Goal: Find specific page/section: Find specific page/section

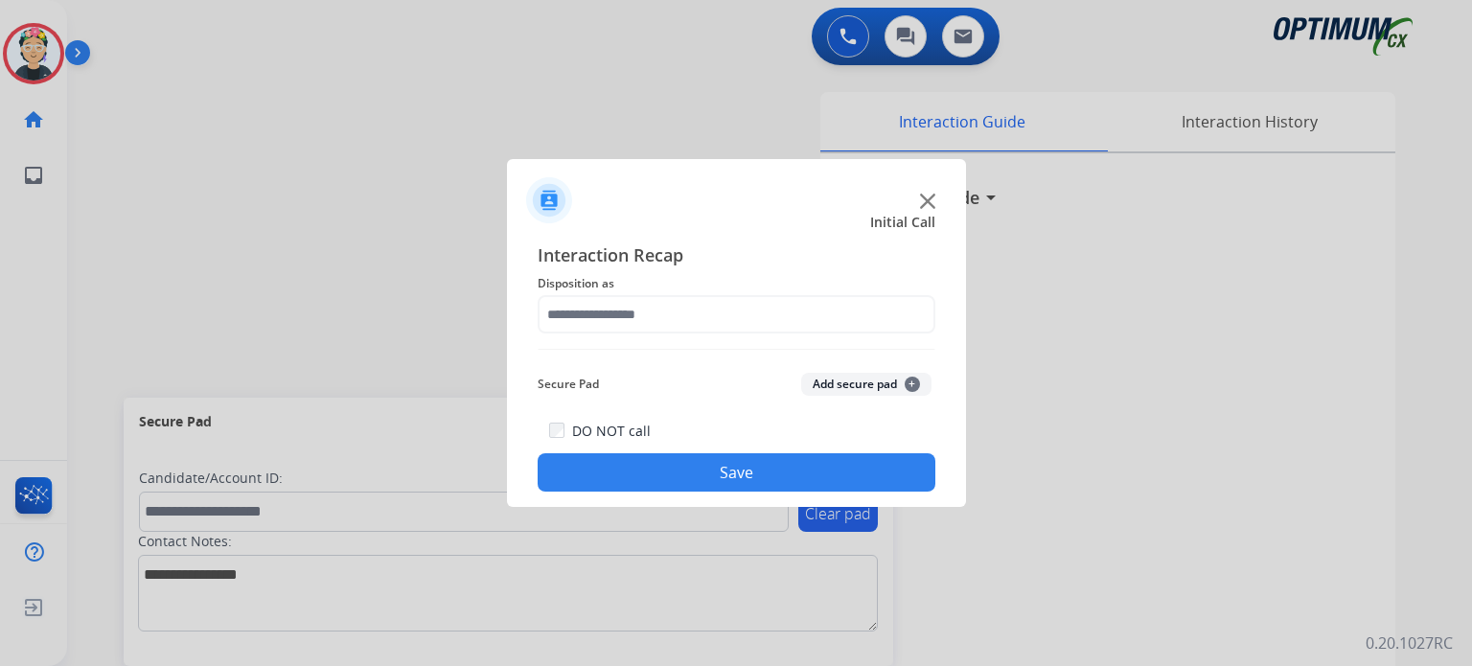
click at [929, 207] on img at bounding box center [927, 201] width 15 height 15
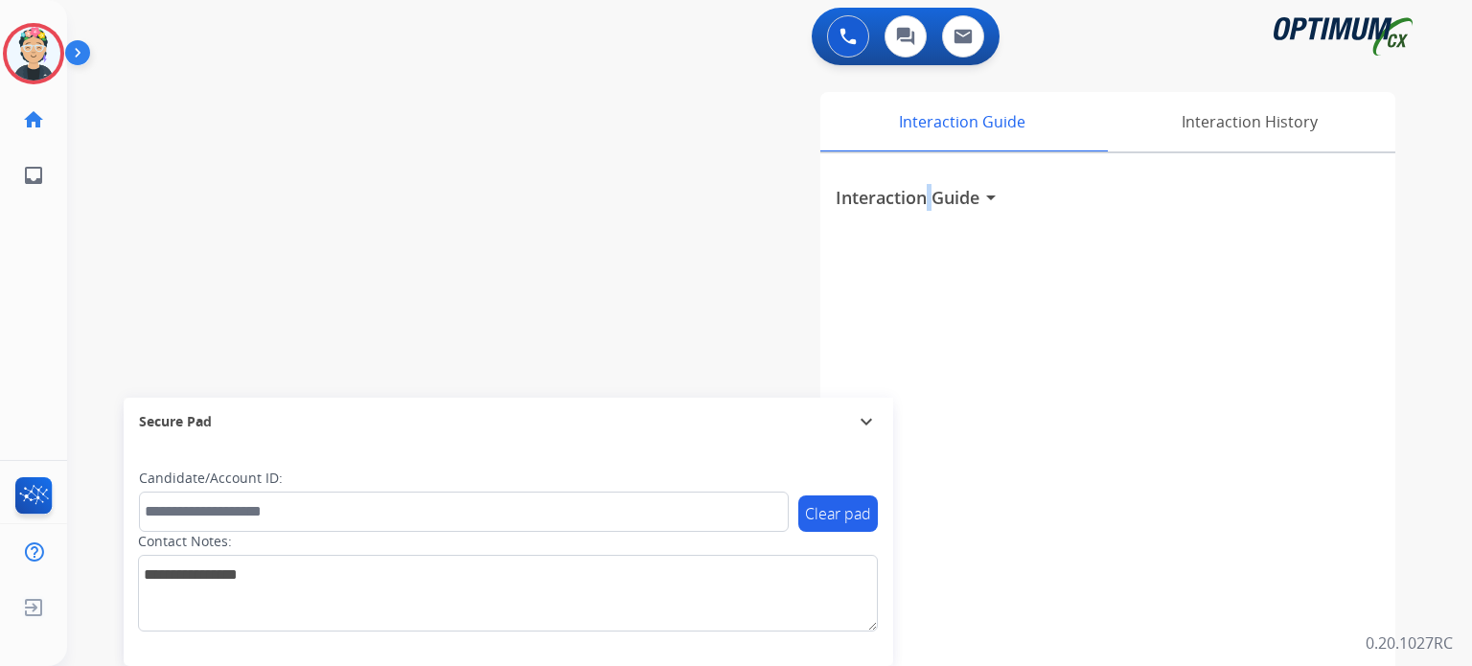
click at [929, 207] on h3 "Interaction Guide" at bounding box center [908, 197] width 144 height 27
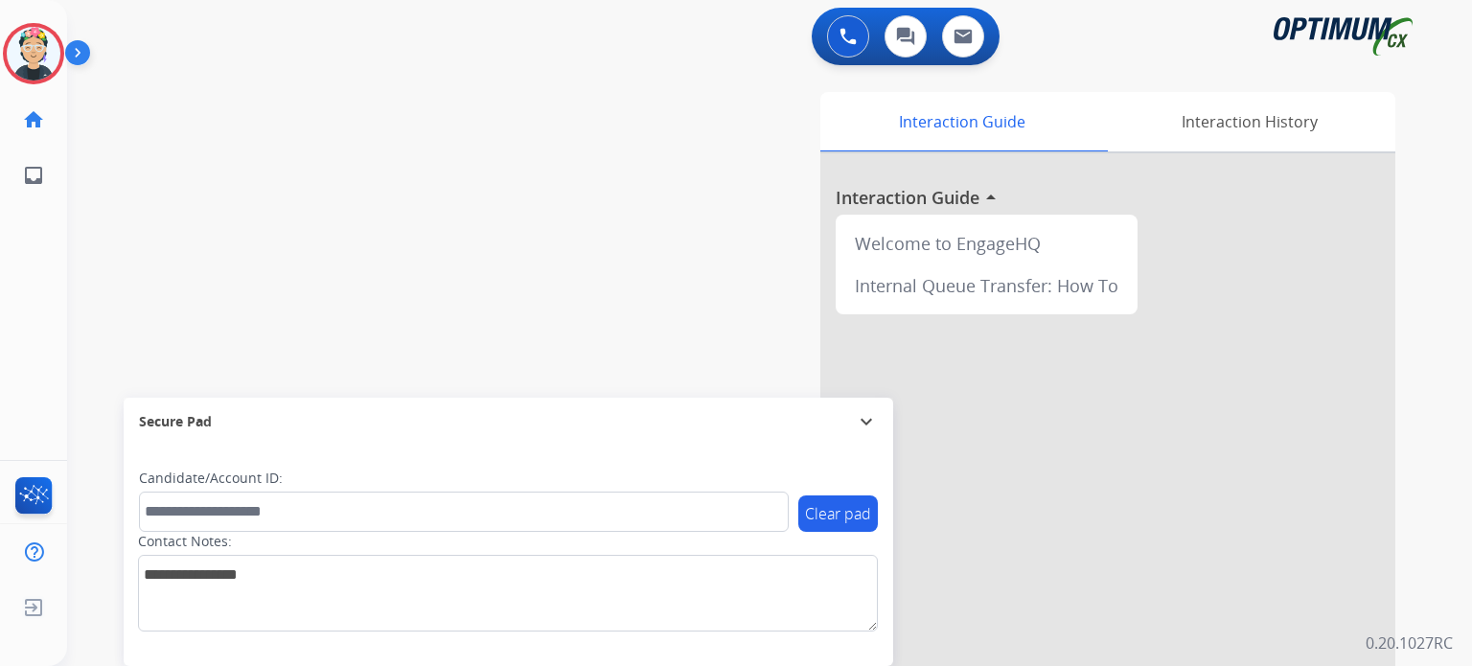
click at [929, 207] on div at bounding box center [1108, 510] width 575 height 715
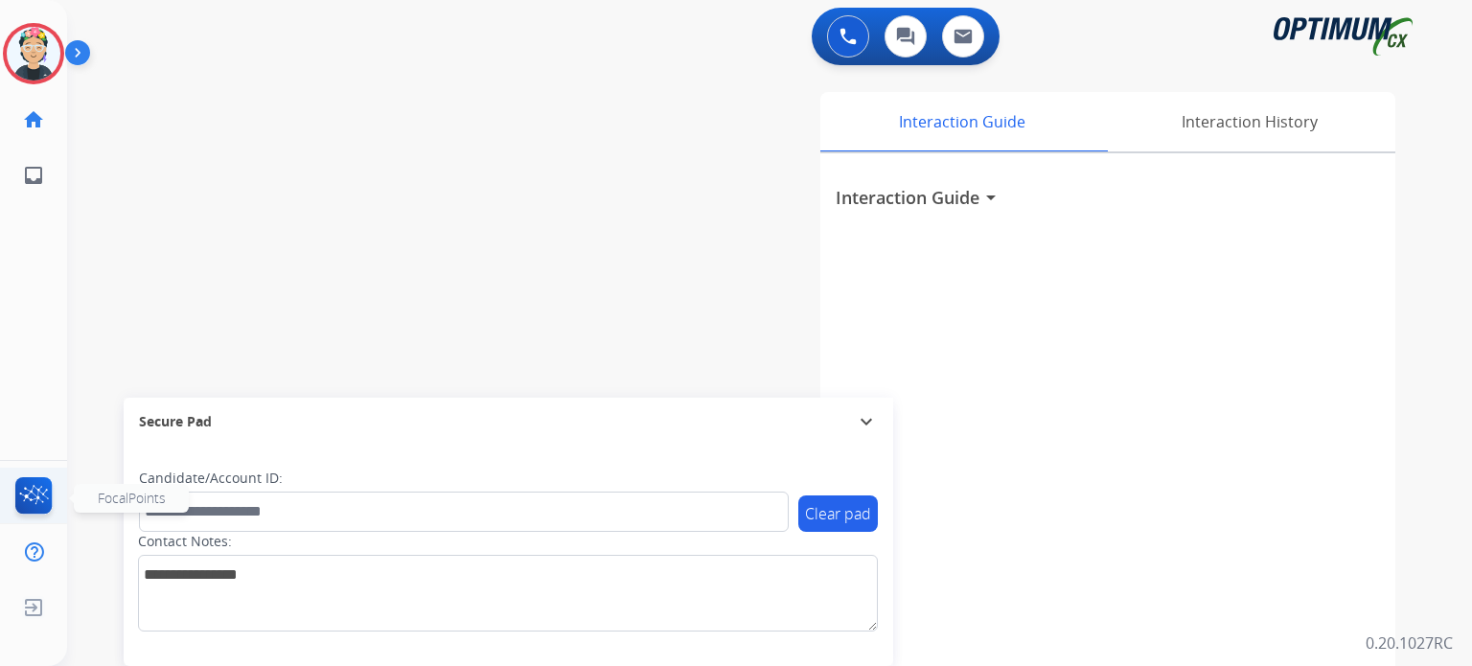
click at [42, 491] on img at bounding box center [34, 499] width 45 height 44
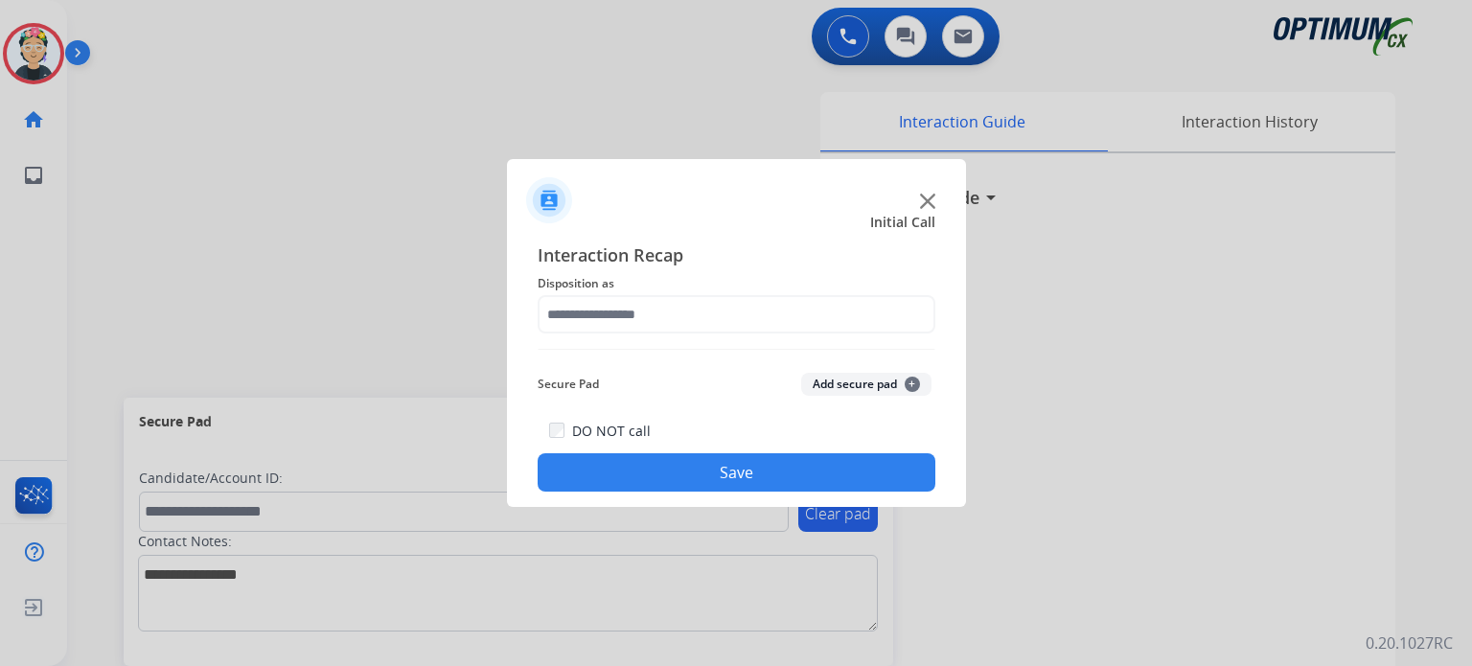
click at [927, 203] on img at bounding box center [927, 201] width 15 height 15
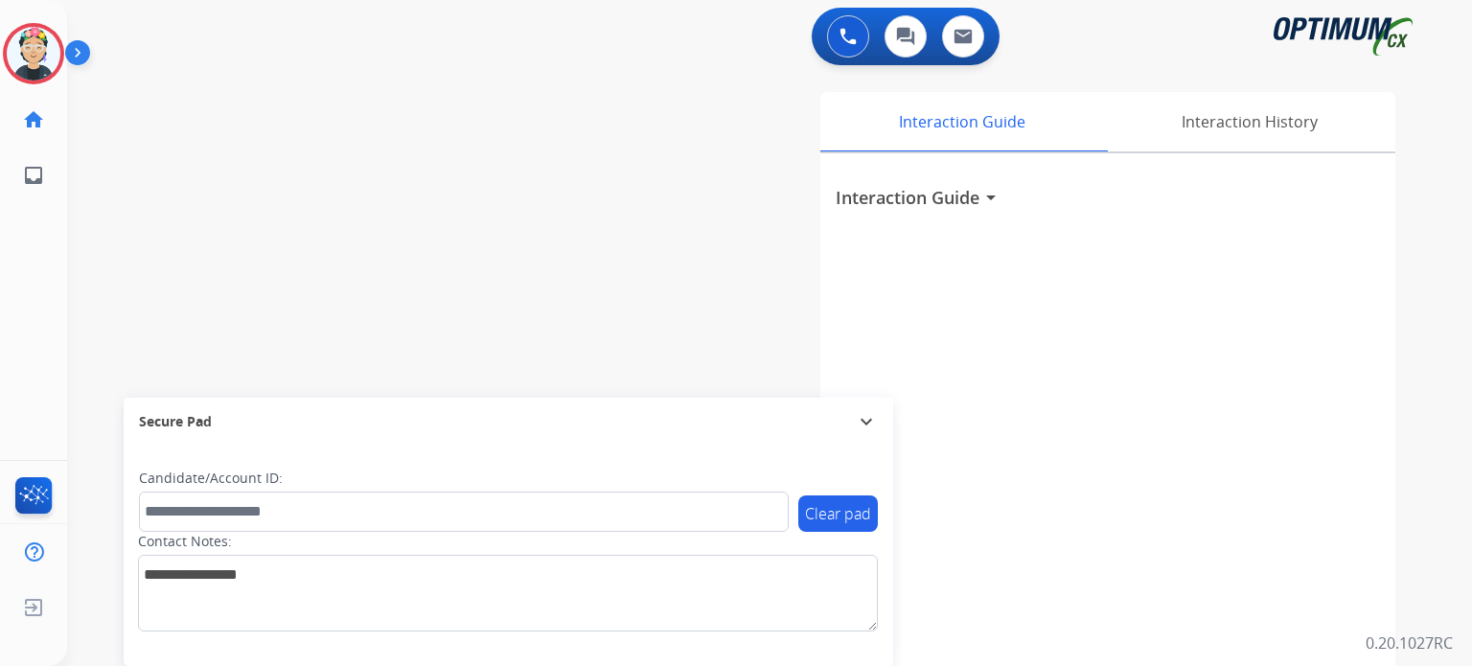
click at [927, 203] on h3 "Interaction Guide" at bounding box center [908, 197] width 144 height 27
